Goal: Transaction & Acquisition: Purchase product/service

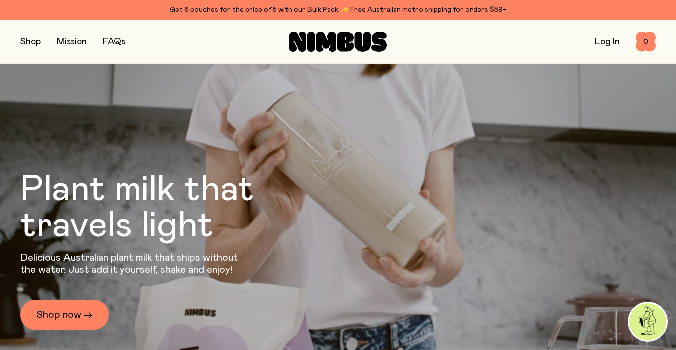
click at [31, 38] on button "button" at bounding box center [30, 42] width 21 height 14
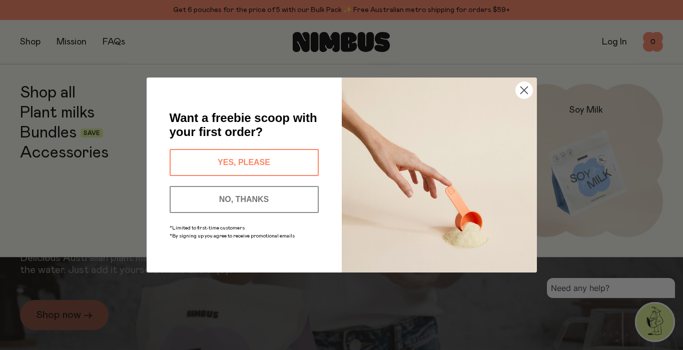
click at [523, 92] on circle "Close dialog" at bounding box center [524, 90] width 17 height 17
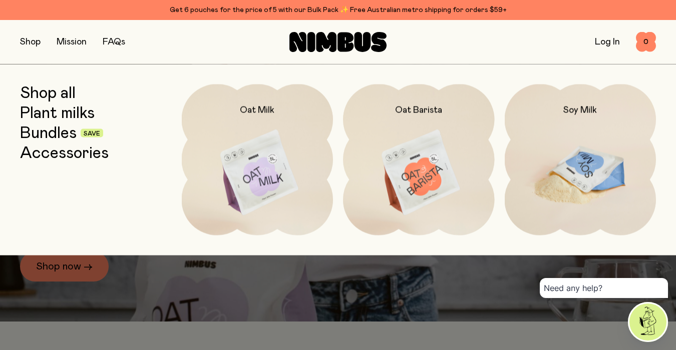
scroll to position [53, 0]
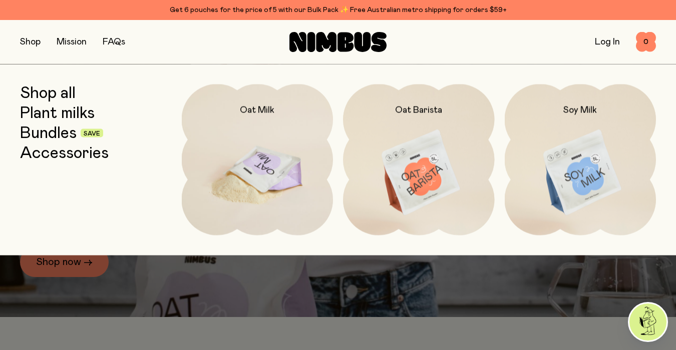
click at [275, 173] on img at bounding box center [258, 173] width 152 height 178
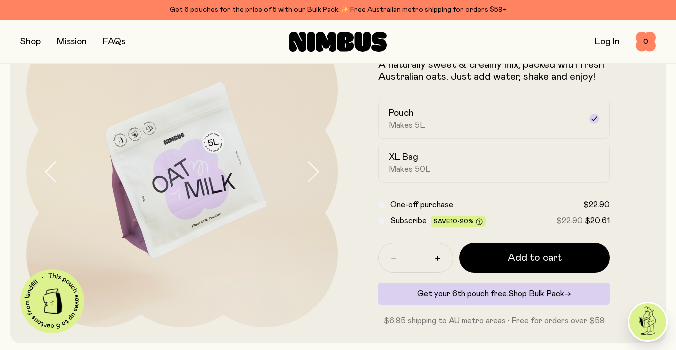
scroll to position [91, 0]
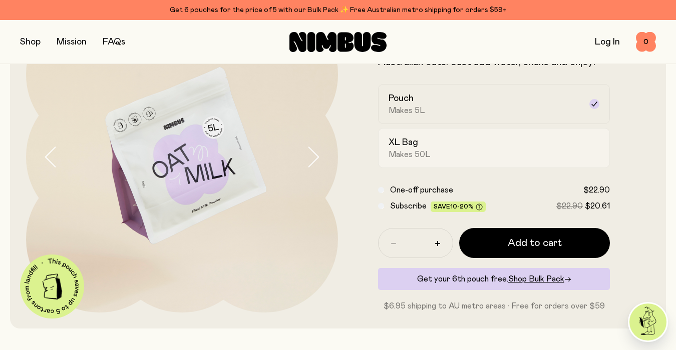
click at [430, 149] on div "XL Bag Makes 50L" at bounding box center [485, 148] width 193 height 23
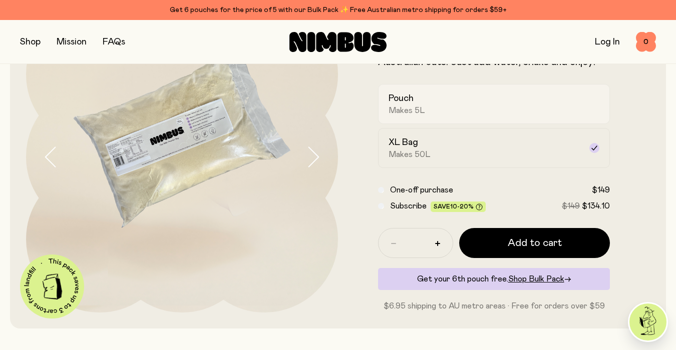
click at [405, 116] on label "Pouch Makes 5L" at bounding box center [494, 104] width 232 height 40
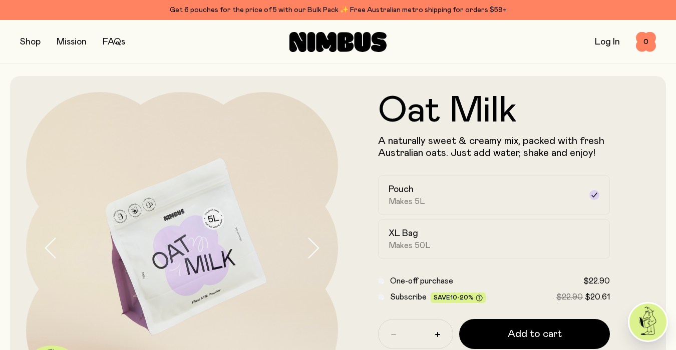
scroll to position [0, 0]
click at [33, 42] on button "button" at bounding box center [30, 42] width 21 height 14
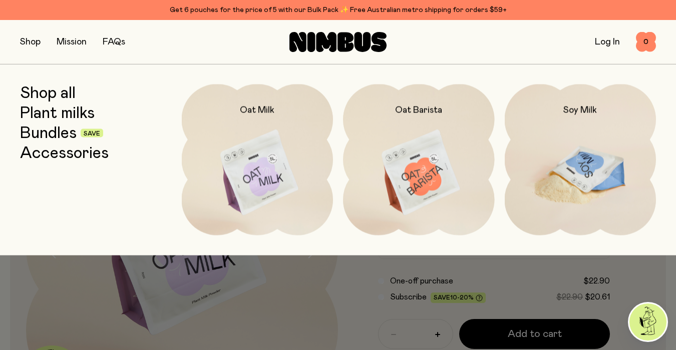
click at [566, 174] on img at bounding box center [581, 173] width 152 height 178
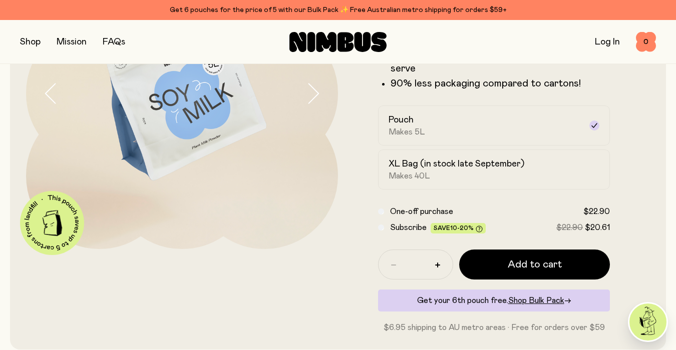
scroll to position [167, 0]
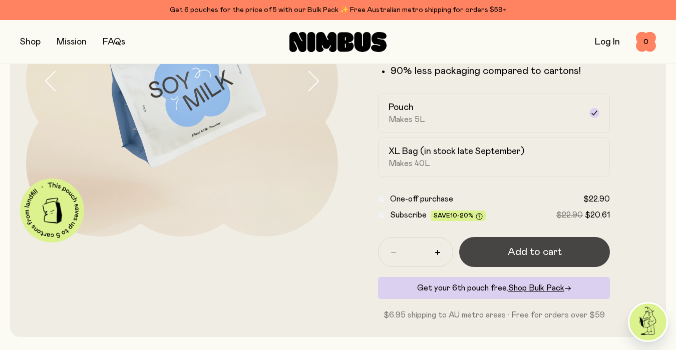
click at [525, 253] on span "Add to cart" at bounding box center [535, 252] width 54 height 14
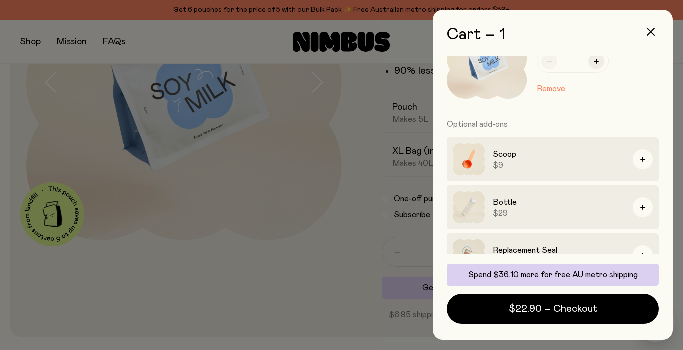
scroll to position [69, 0]
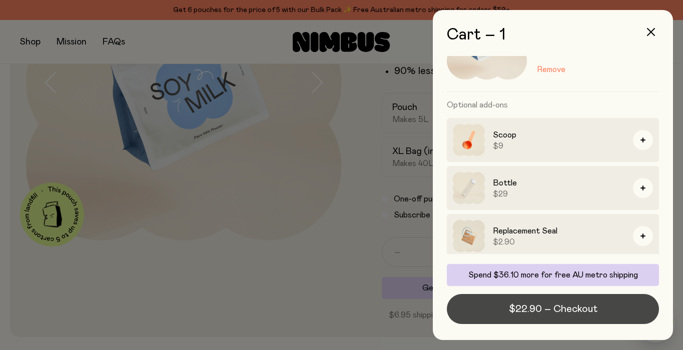
click at [561, 308] on span "$22.90 – Checkout" at bounding box center [553, 309] width 89 height 14
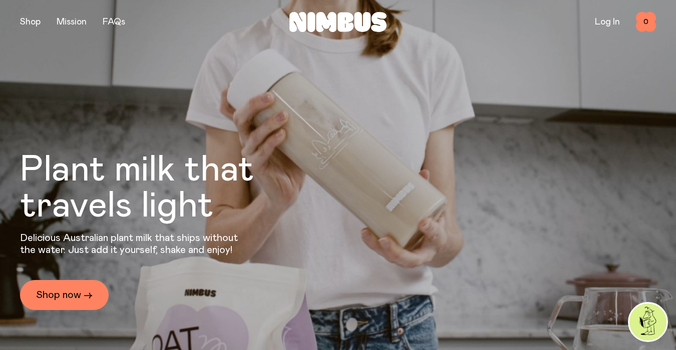
click at [36, 22] on button "button" at bounding box center [30, 22] width 21 height 14
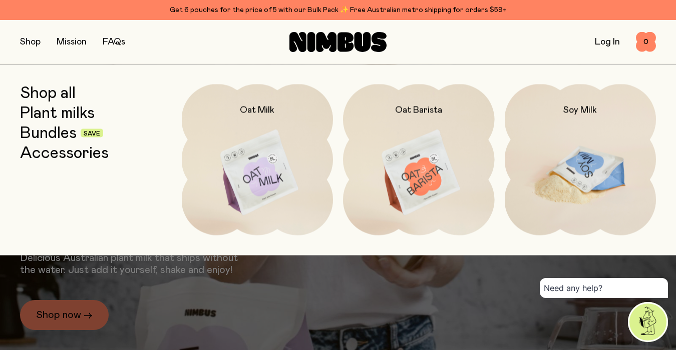
click at [570, 156] on img at bounding box center [581, 173] width 152 height 178
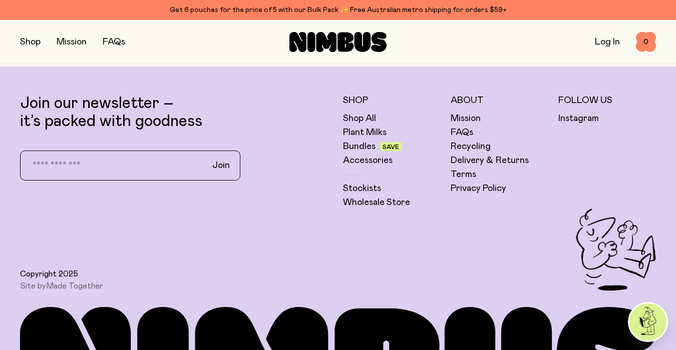
scroll to position [2508, 0]
click at [368, 190] on link "Stockists" at bounding box center [362, 189] width 38 height 12
